Goal: Understand process/instructions

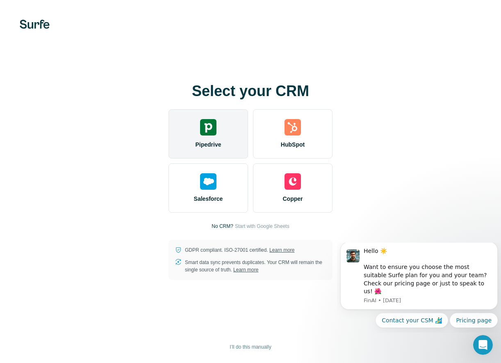
click at [205, 137] on div "Pipedrive" at bounding box center [209, 133] width 80 height 49
